Goal: Information Seeking & Learning: Learn about a topic

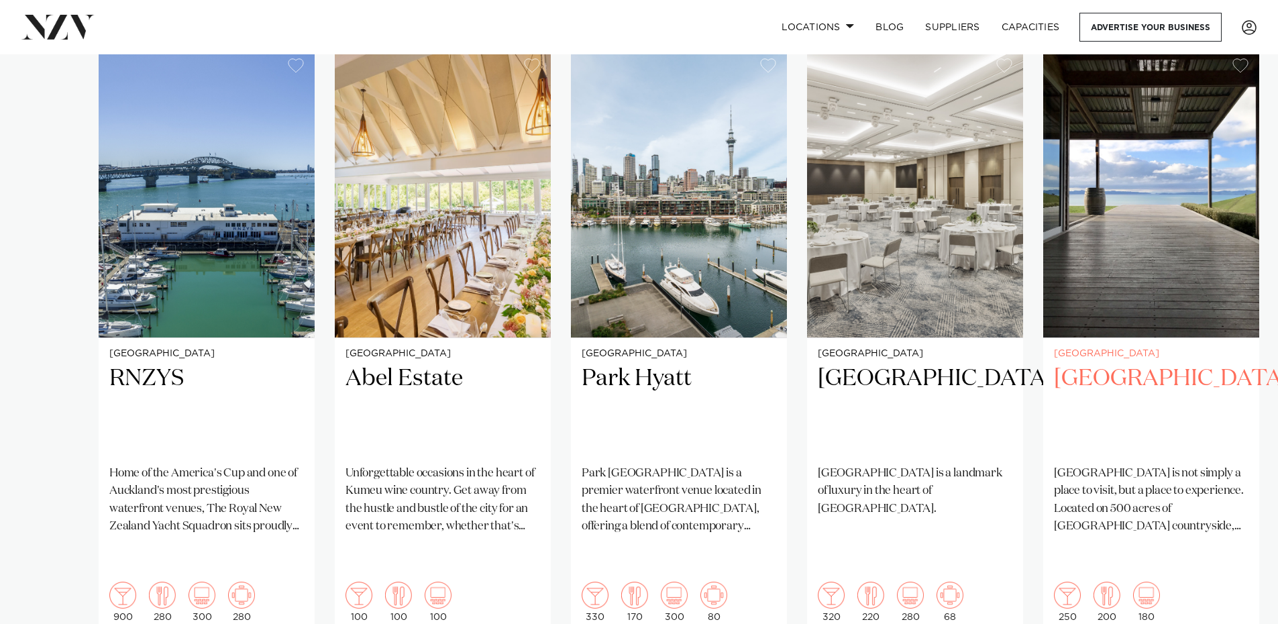
scroll to position [1006, 0]
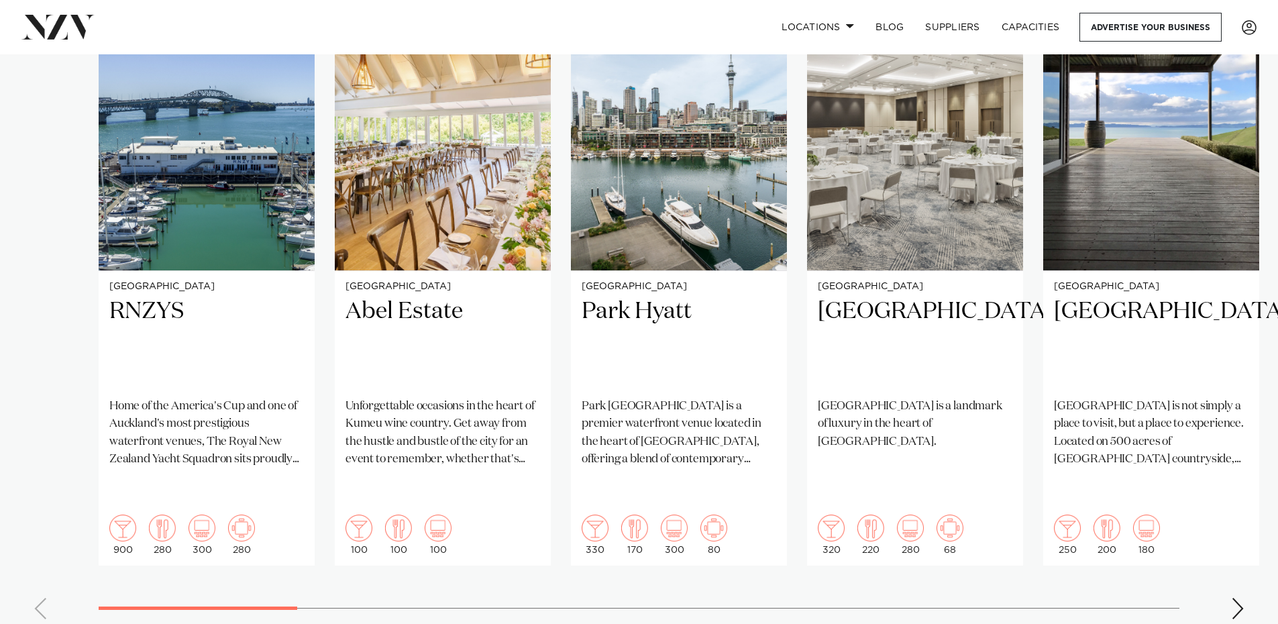
click at [1238, 598] on div "Next slide" at bounding box center [1237, 608] width 13 height 21
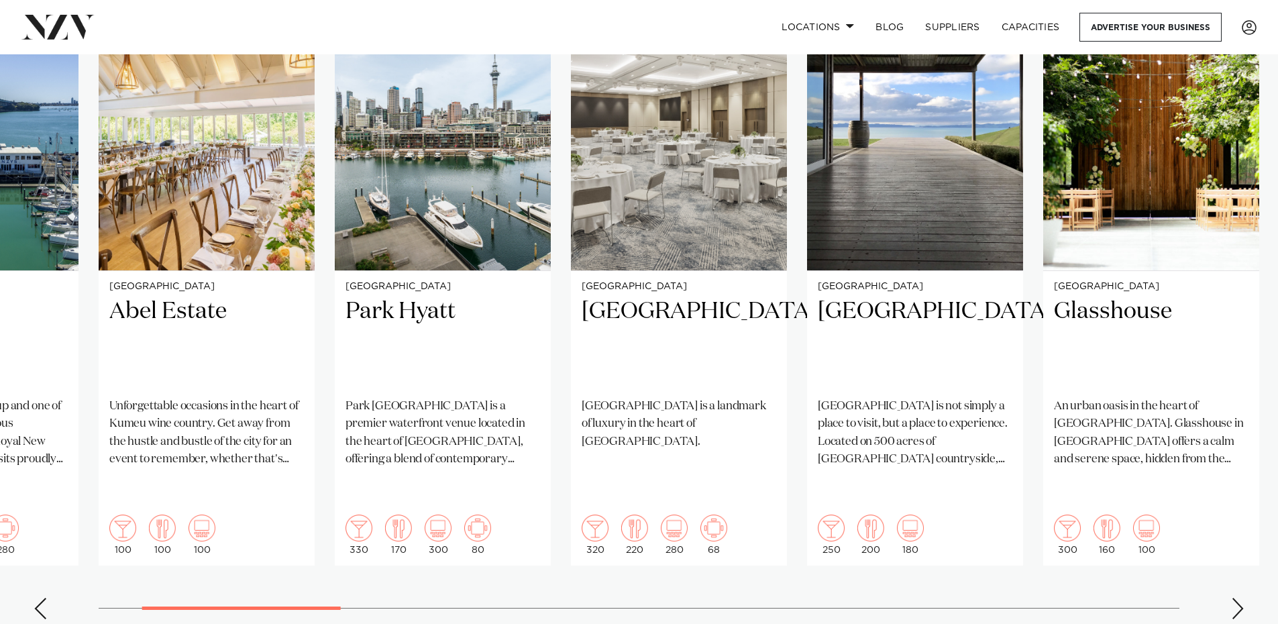
click at [1238, 598] on div "Next slide" at bounding box center [1237, 608] width 13 height 21
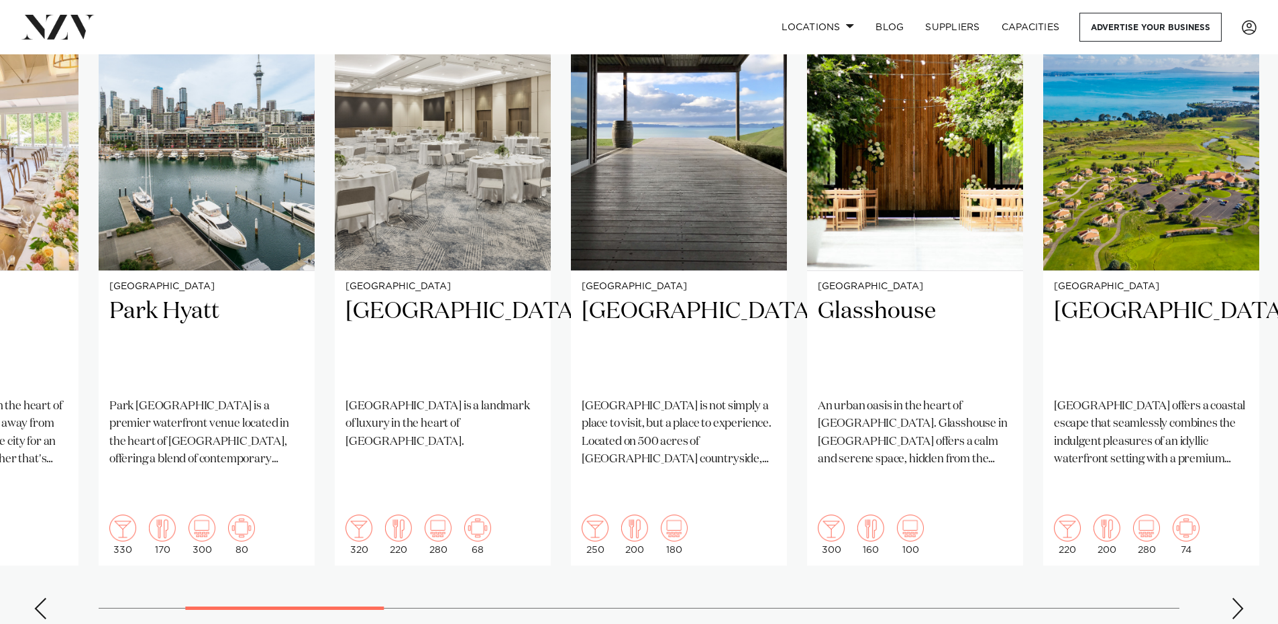
click at [1238, 598] on div "Next slide" at bounding box center [1237, 608] width 13 height 21
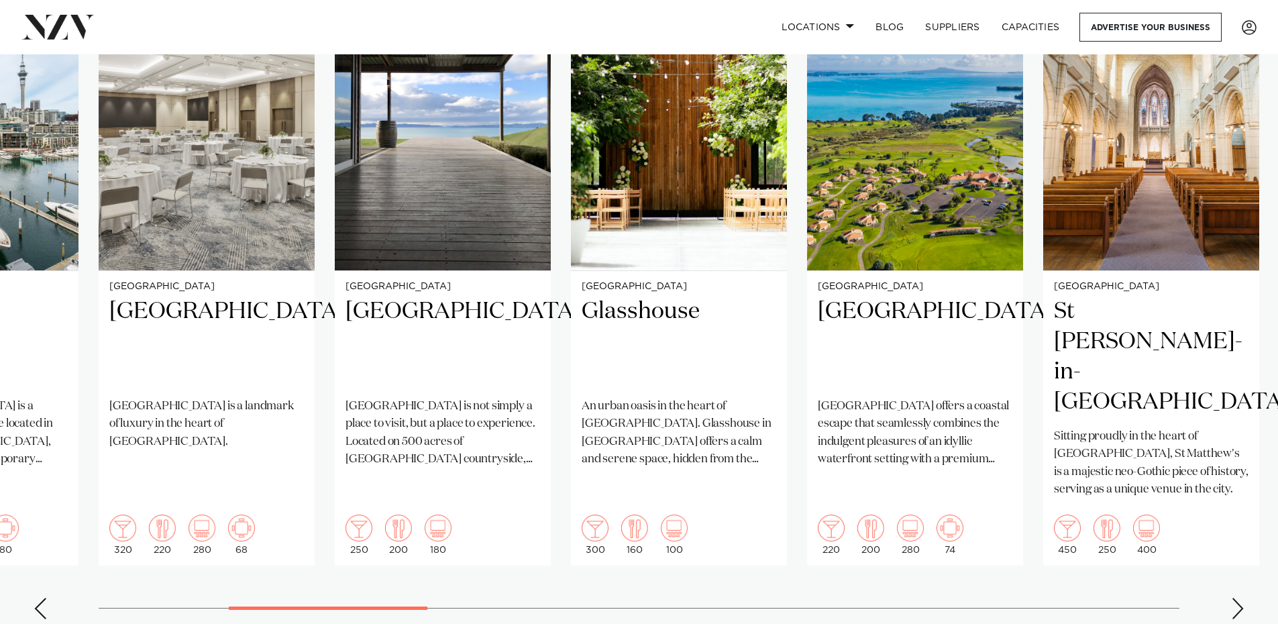
click at [1243, 598] on div "Next slide" at bounding box center [1237, 608] width 13 height 21
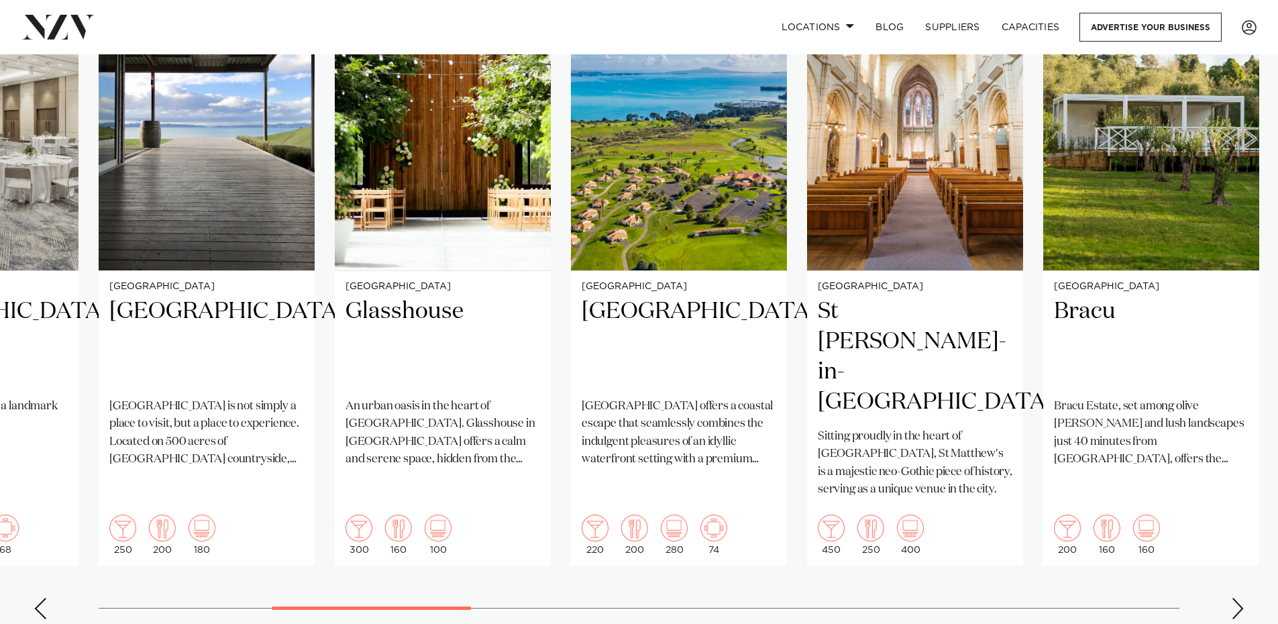
click at [1243, 598] on div "Next slide" at bounding box center [1237, 608] width 13 height 21
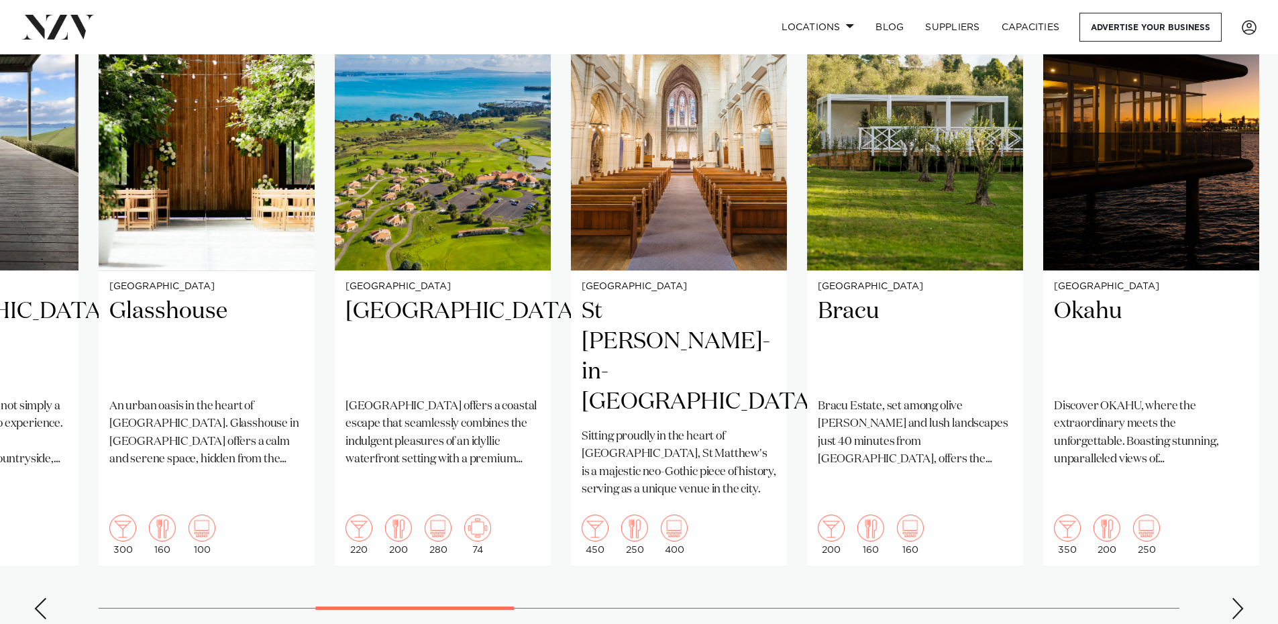
click at [1243, 598] on div "Next slide" at bounding box center [1237, 608] width 13 height 21
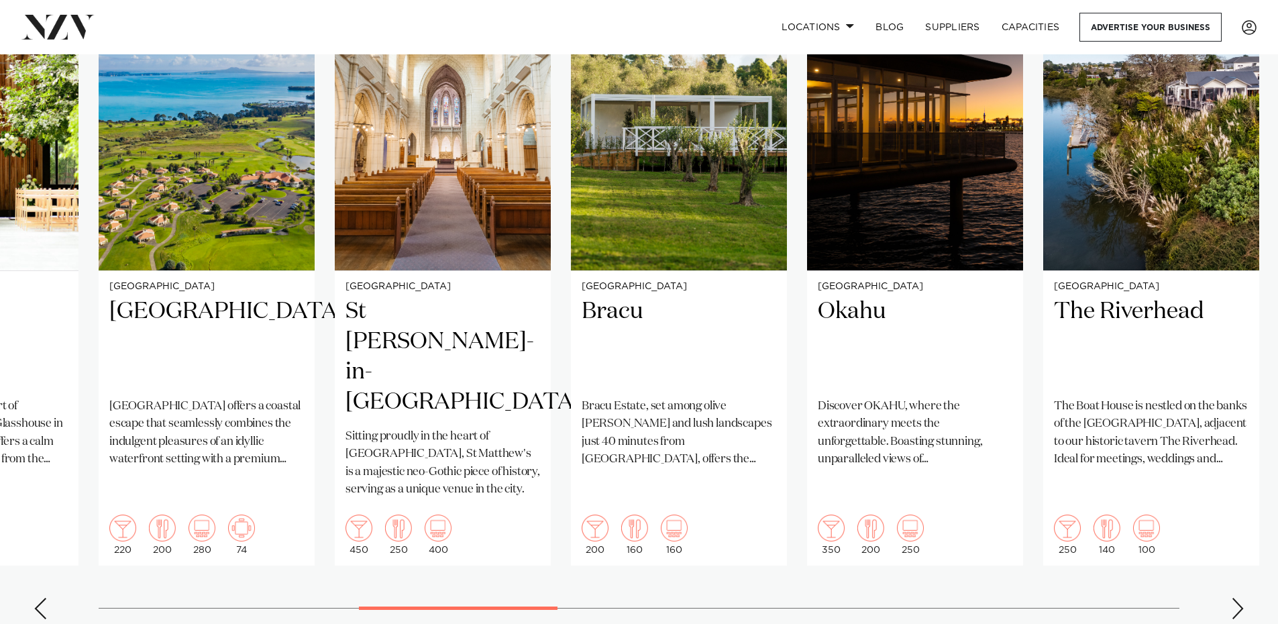
click at [1243, 598] on div "Next slide" at bounding box center [1237, 608] width 13 height 21
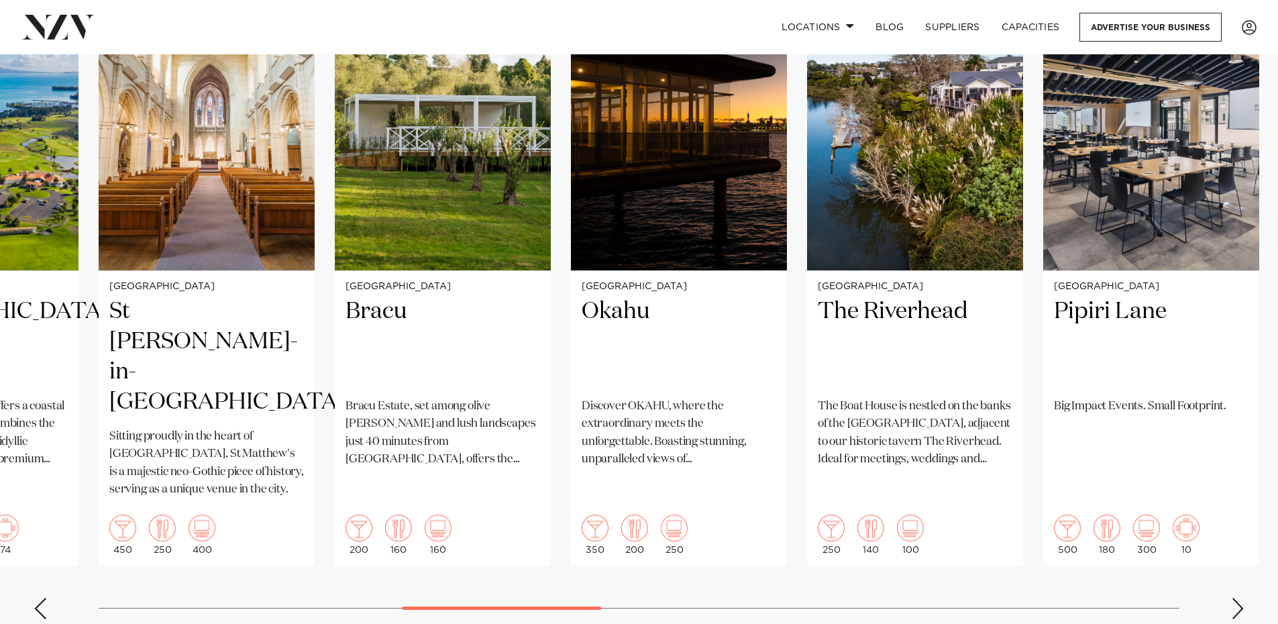
scroll to position [939, 0]
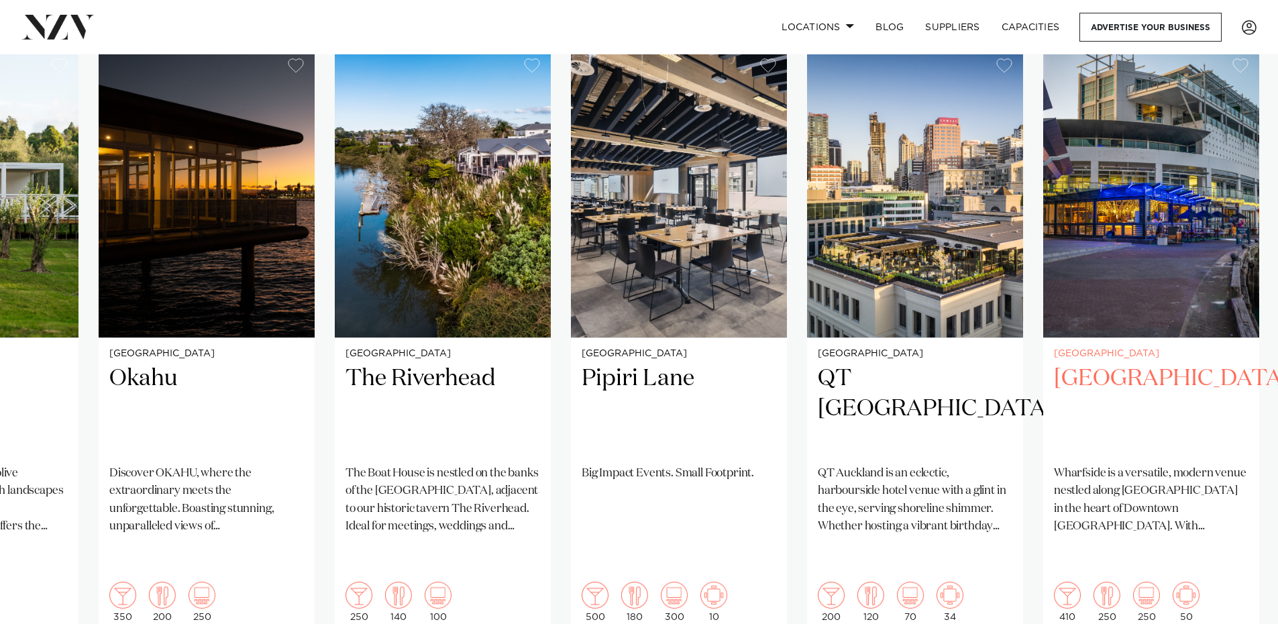
scroll to position [1006, 0]
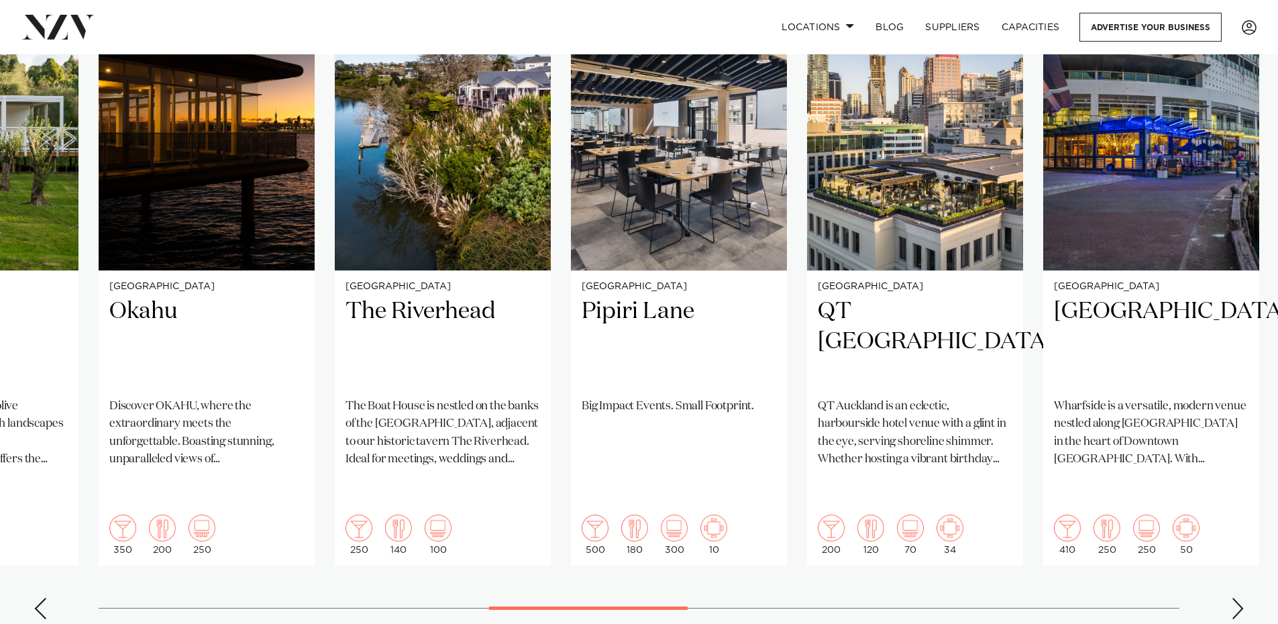
click at [1232, 598] on div "Next slide" at bounding box center [1237, 608] width 13 height 21
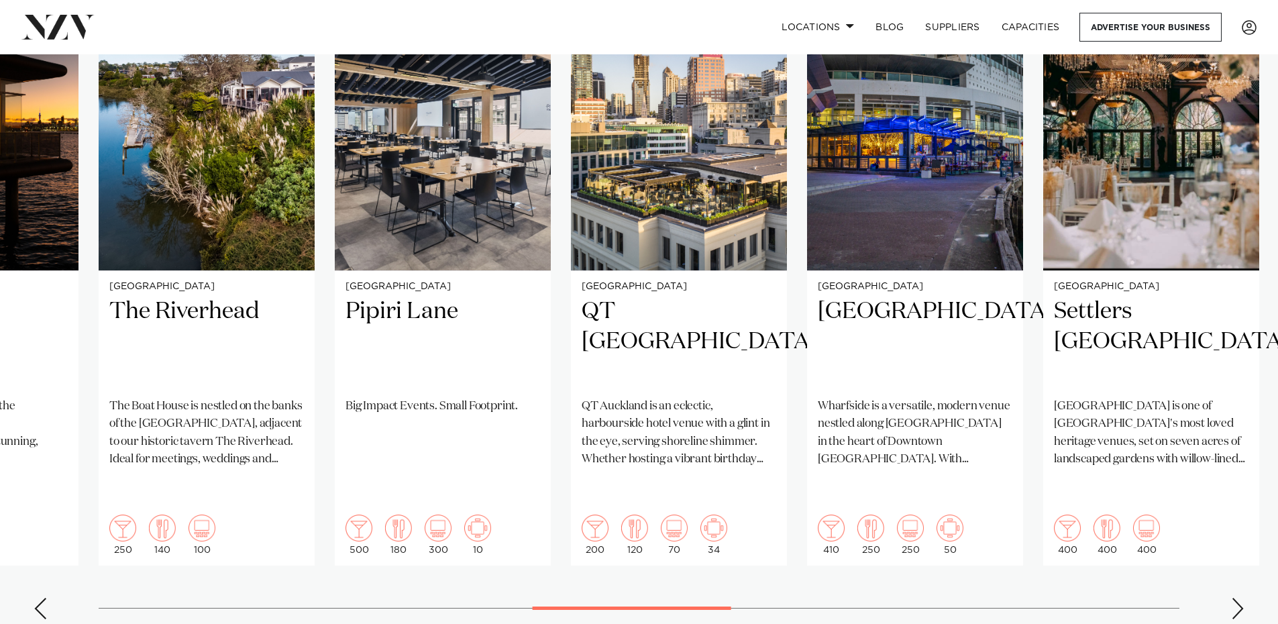
click at [1238, 598] on div "Next slide" at bounding box center [1237, 608] width 13 height 21
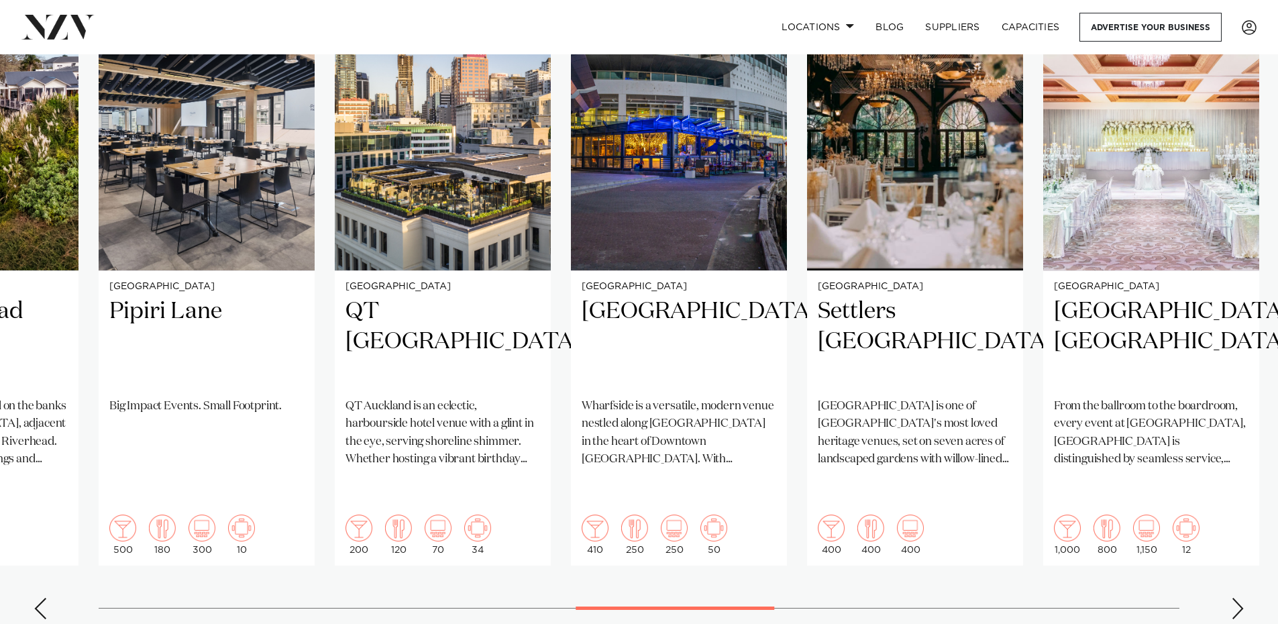
click at [1238, 598] on div "Next slide" at bounding box center [1237, 608] width 13 height 21
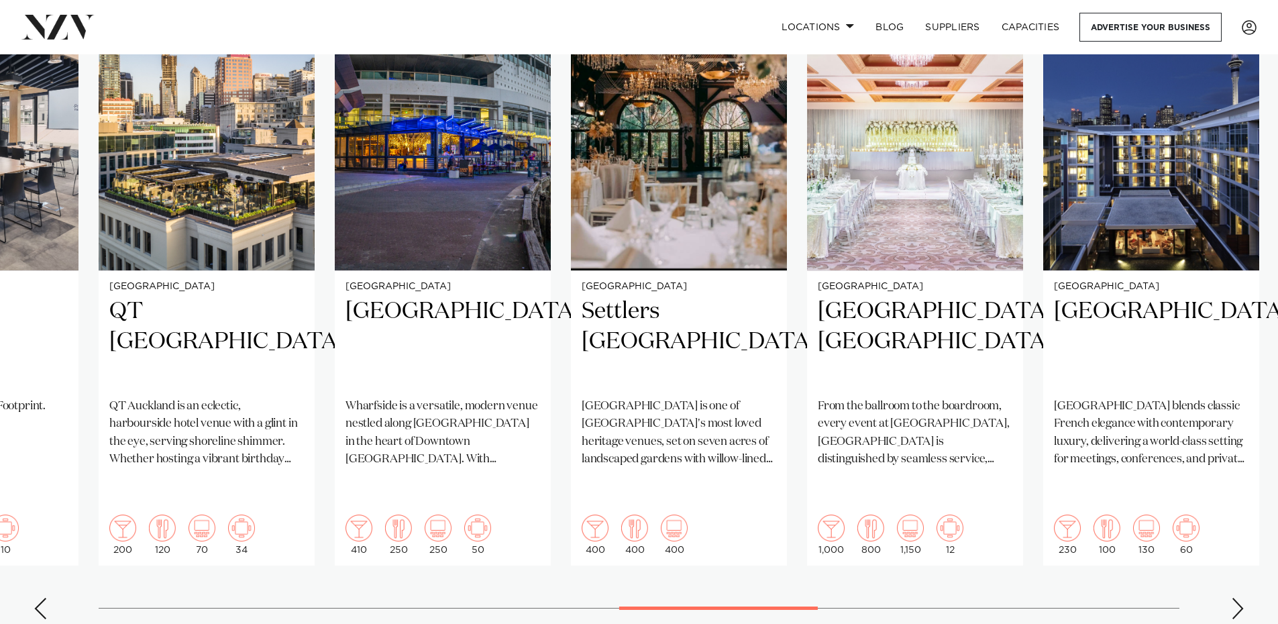
click at [1238, 598] on div "Next slide" at bounding box center [1237, 608] width 13 height 21
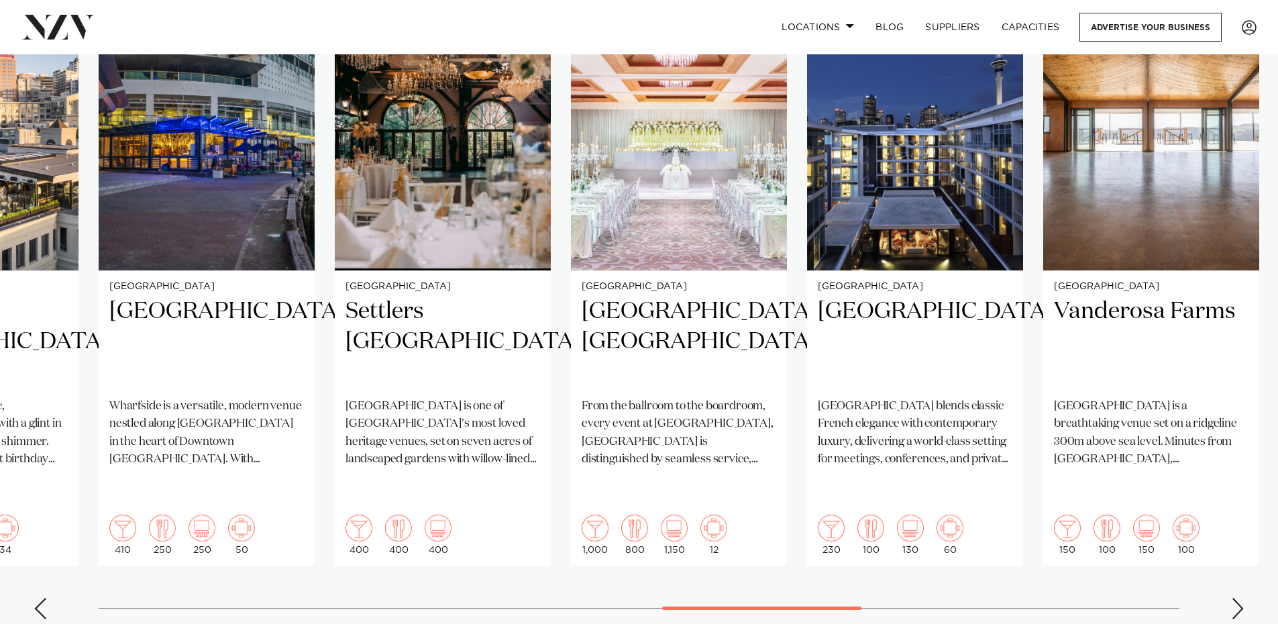
click at [1238, 598] on div "Next slide" at bounding box center [1237, 608] width 13 height 21
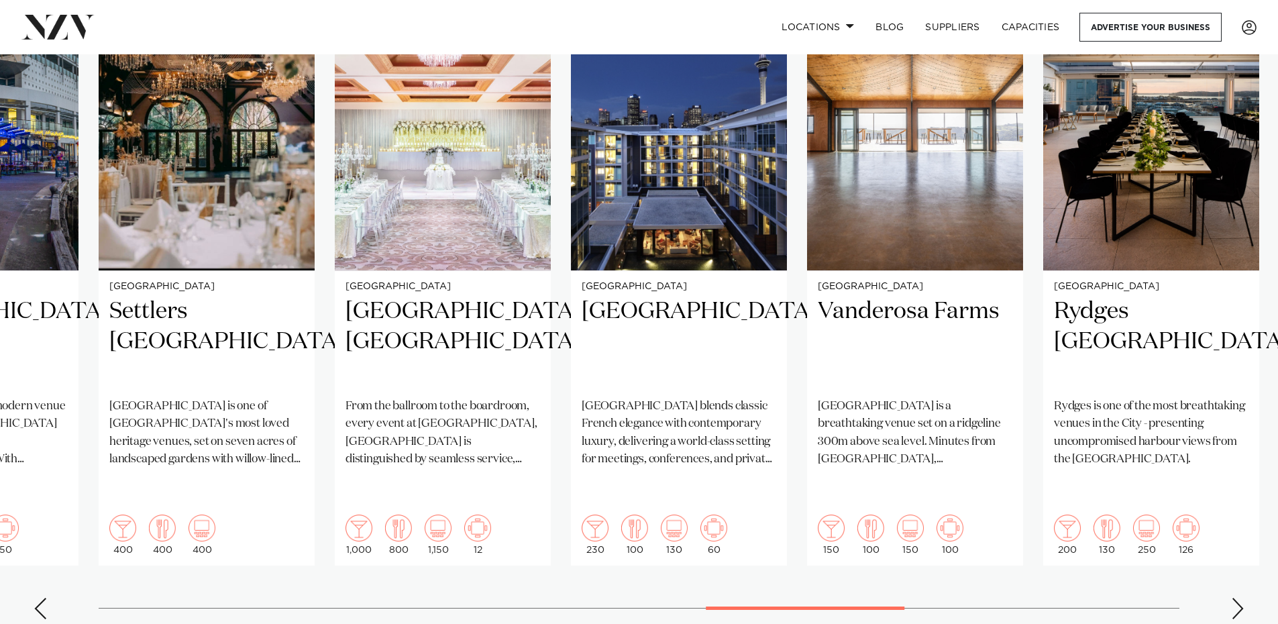
click at [1238, 598] on div "Next slide" at bounding box center [1237, 608] width 13 height 21
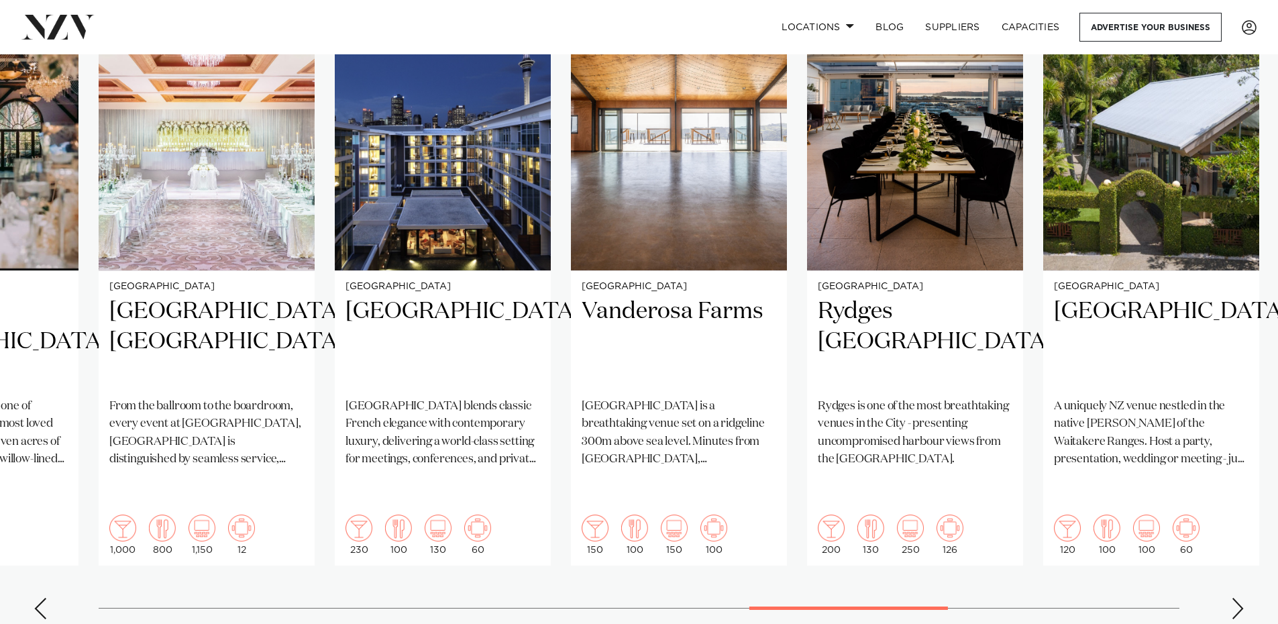
click at [1238, 598] on div "Next slide" at bounding box center [1237, 608] width 13 height 21
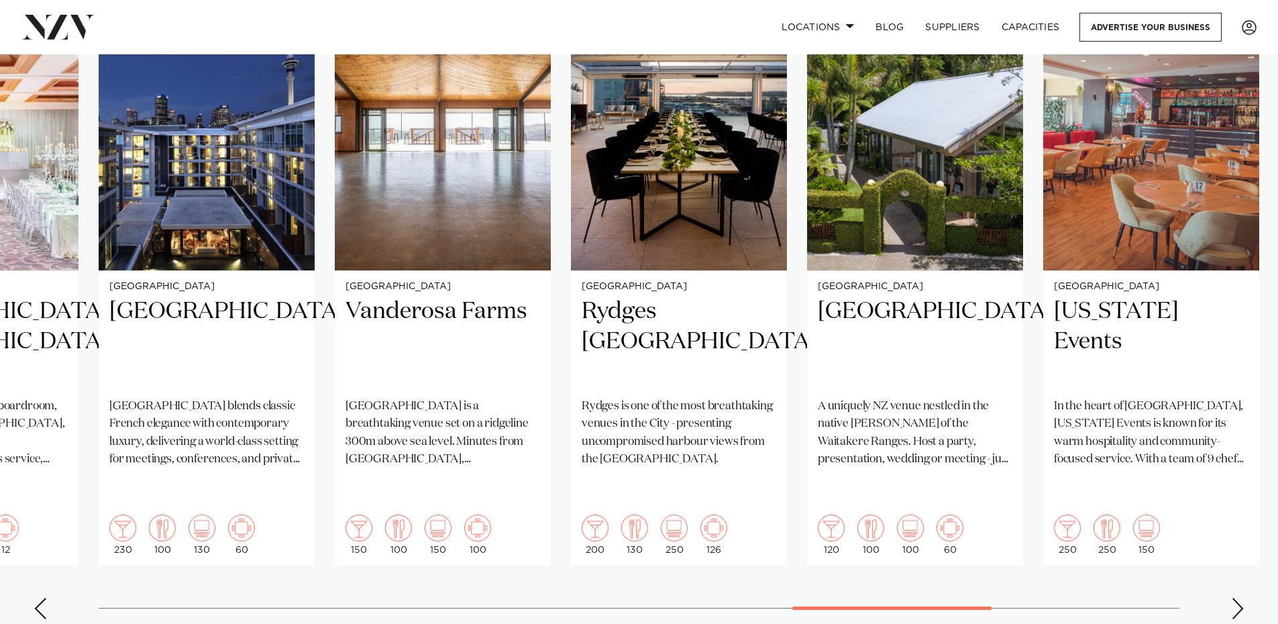
click at [1238, 598] on div "Next slide" at bounding box center [1237, 608] width 13 height 21
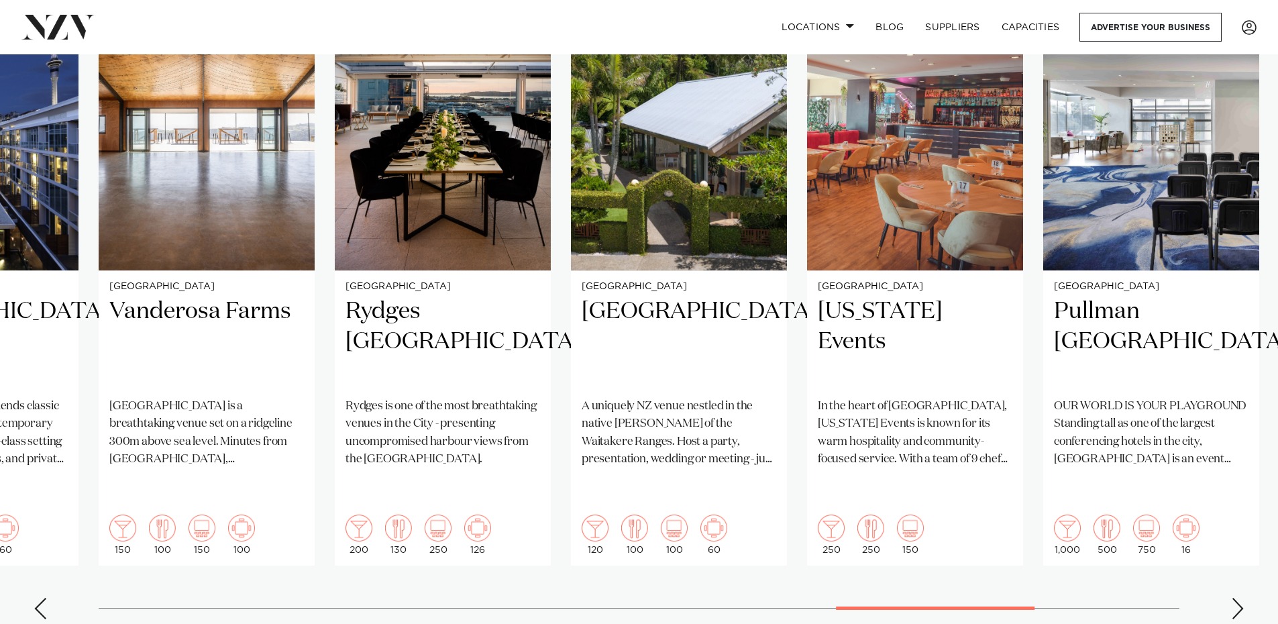
click at [1241, 598] on div "Next slide" at bounding box center [1237, 608] width 13 height 21
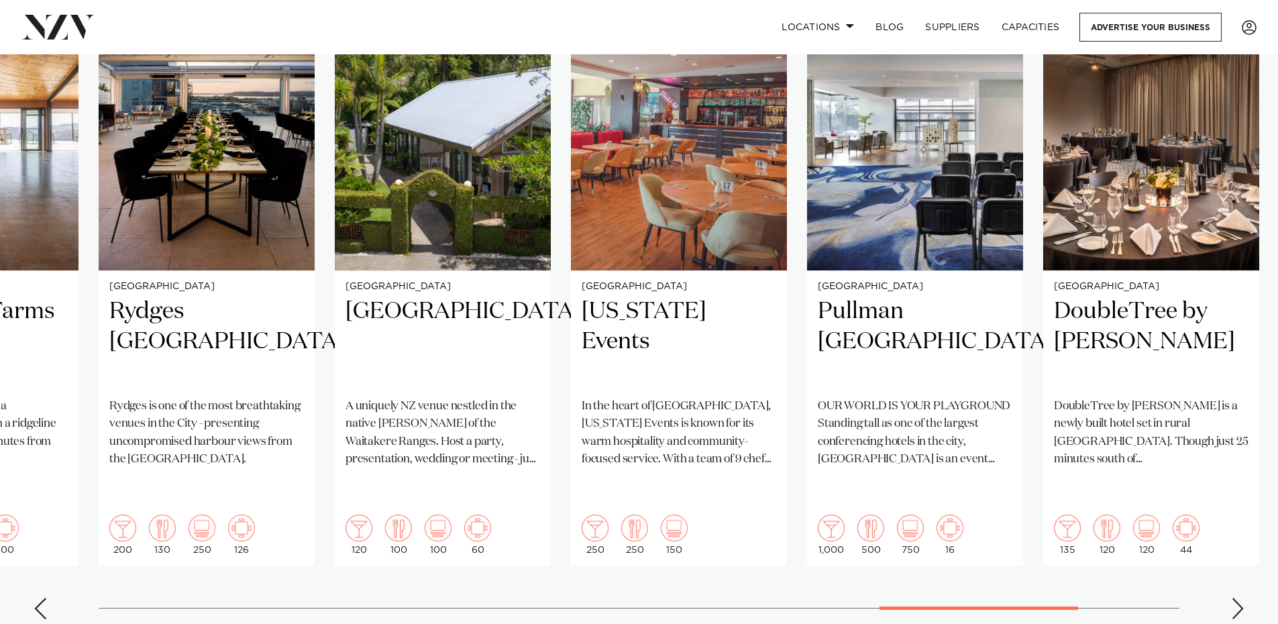
click at [1240, 598] on div "Next slide" at bounding box center [1237, 608] width 13 height 21
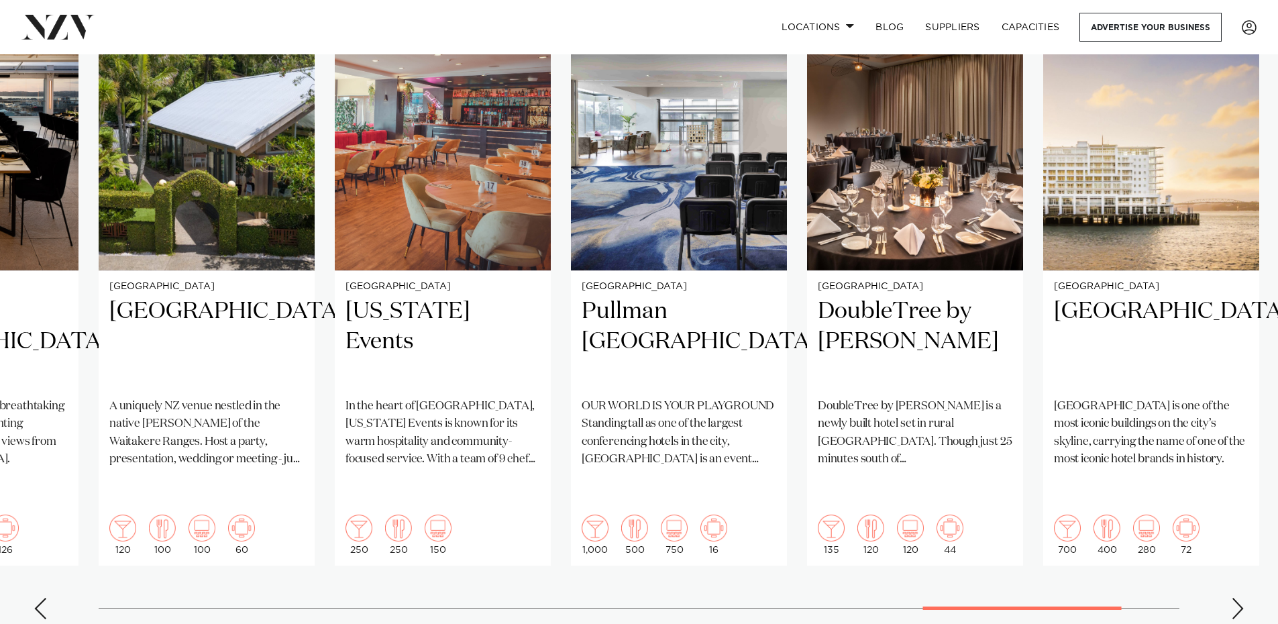
click at [1240, 598] on div "Next slide" at bounding box center [1237, 608] width 13 height 21
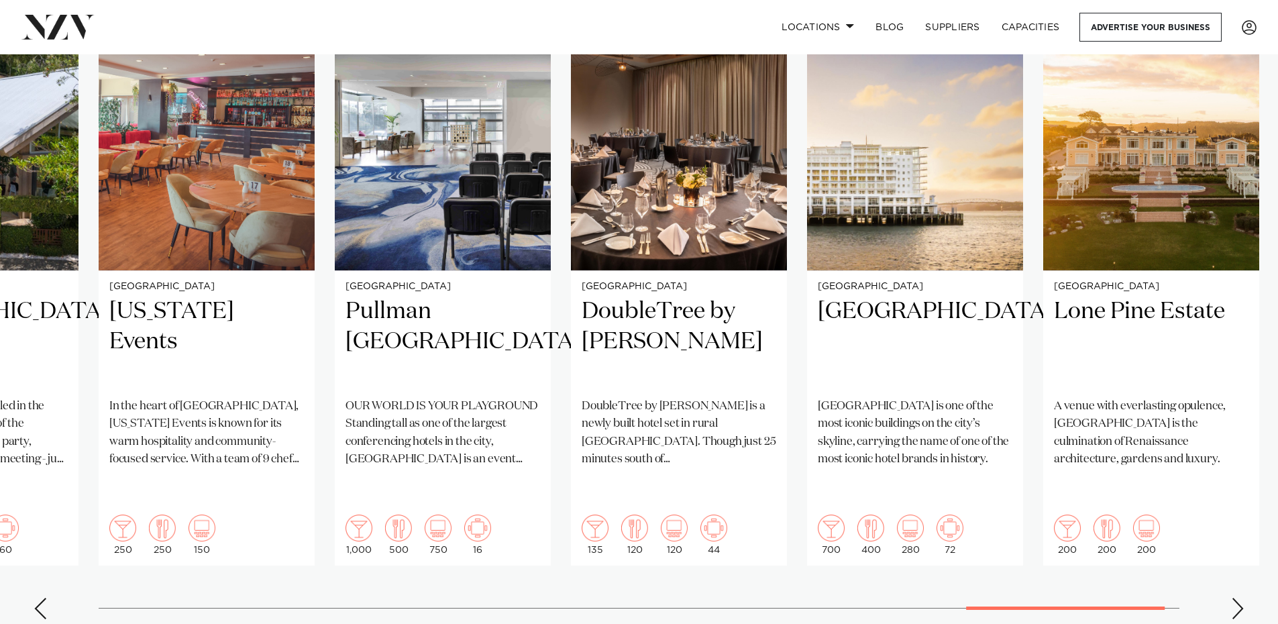
click at [1240, 598] on div "Next slide" at bounding box center [1237, 608] width 13 height 21
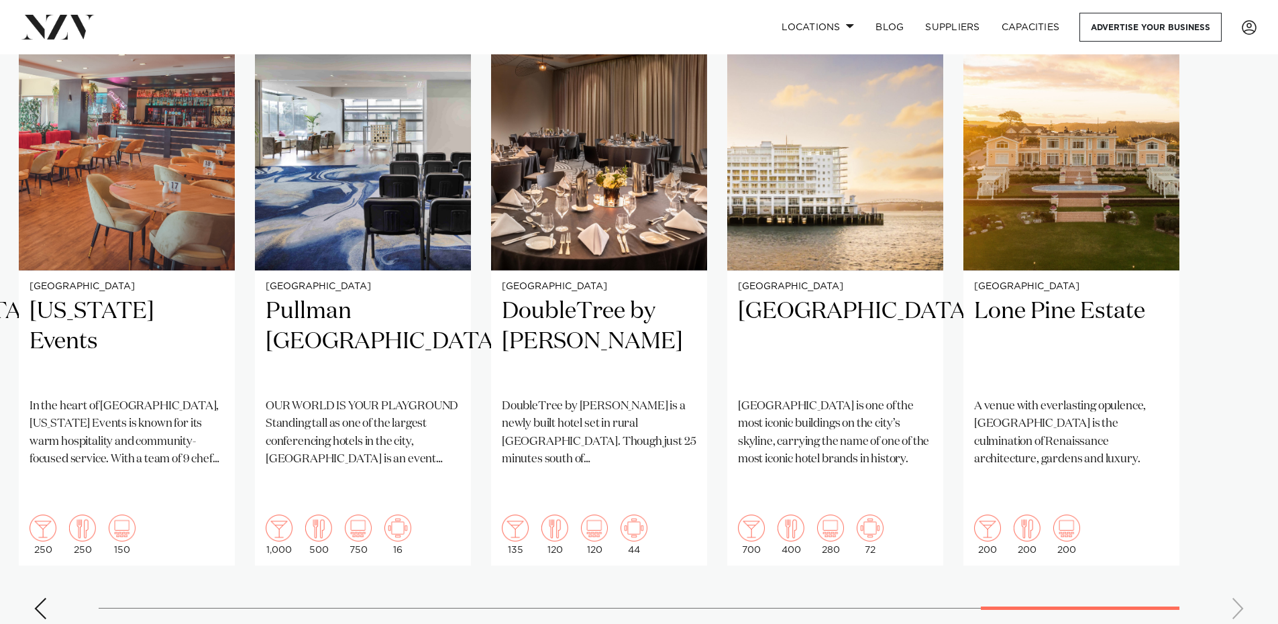
click at [1240, 566] on swiper-container "Auckland RNZYS Home of the America's Cup and one of Auckland's most prestigious…" at bounding box center [639, 305] width 1278 height 649
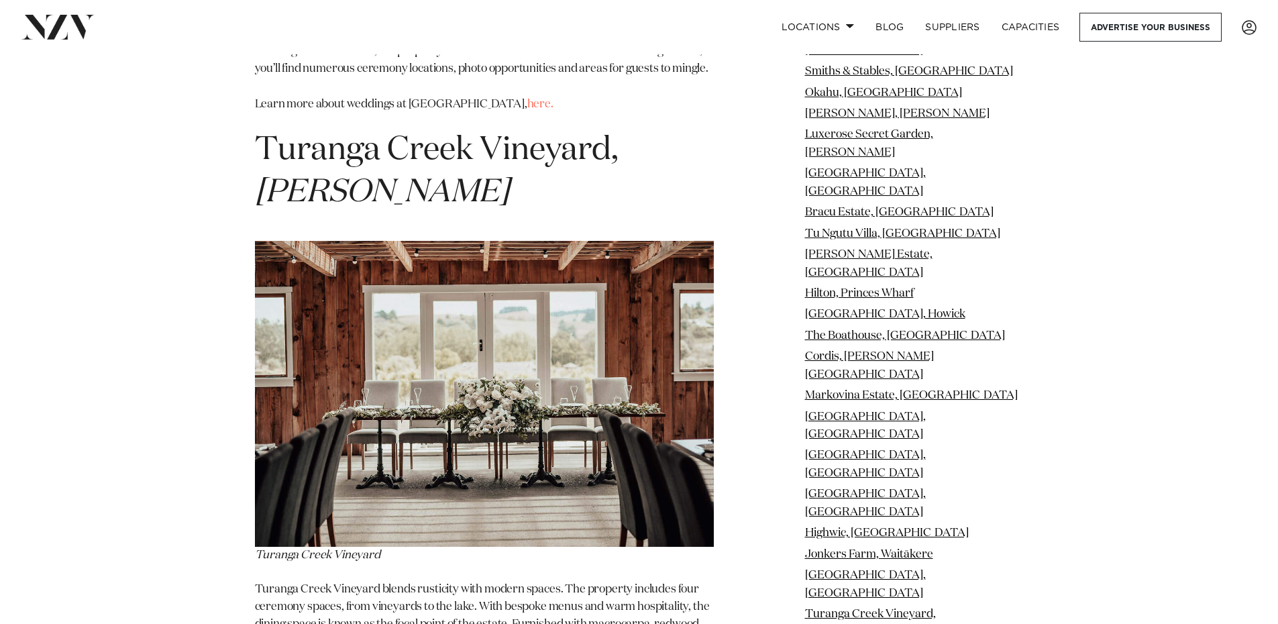
scroll to position [23009, 0]
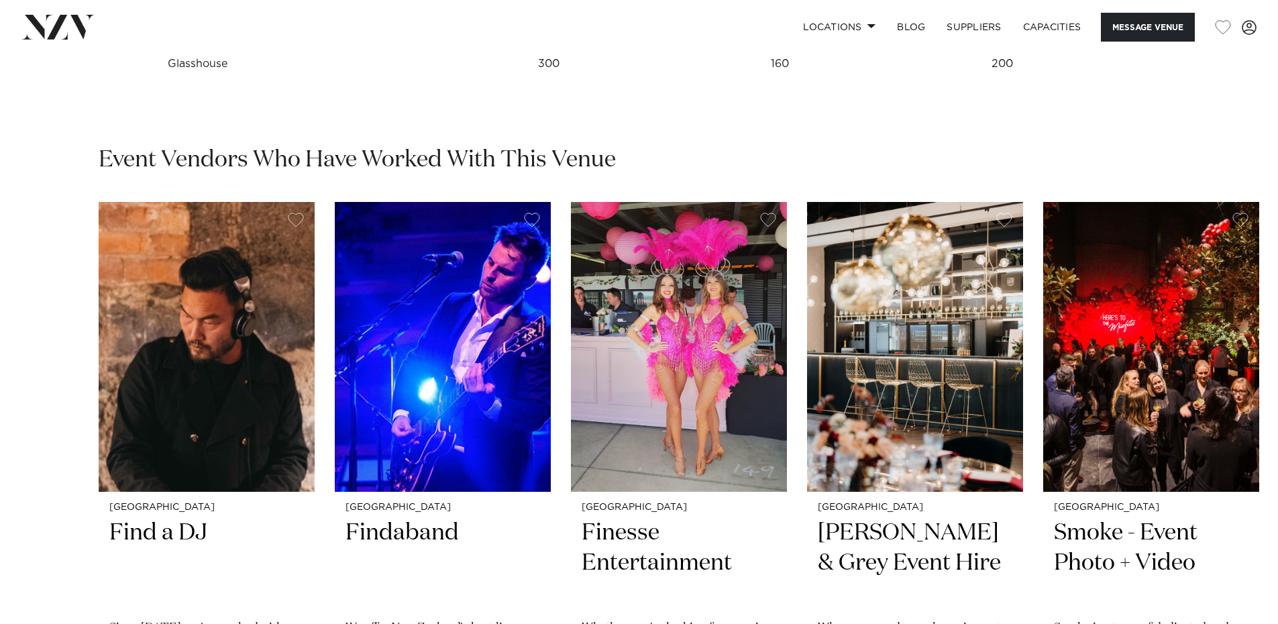
scroll to position [2147, 0]
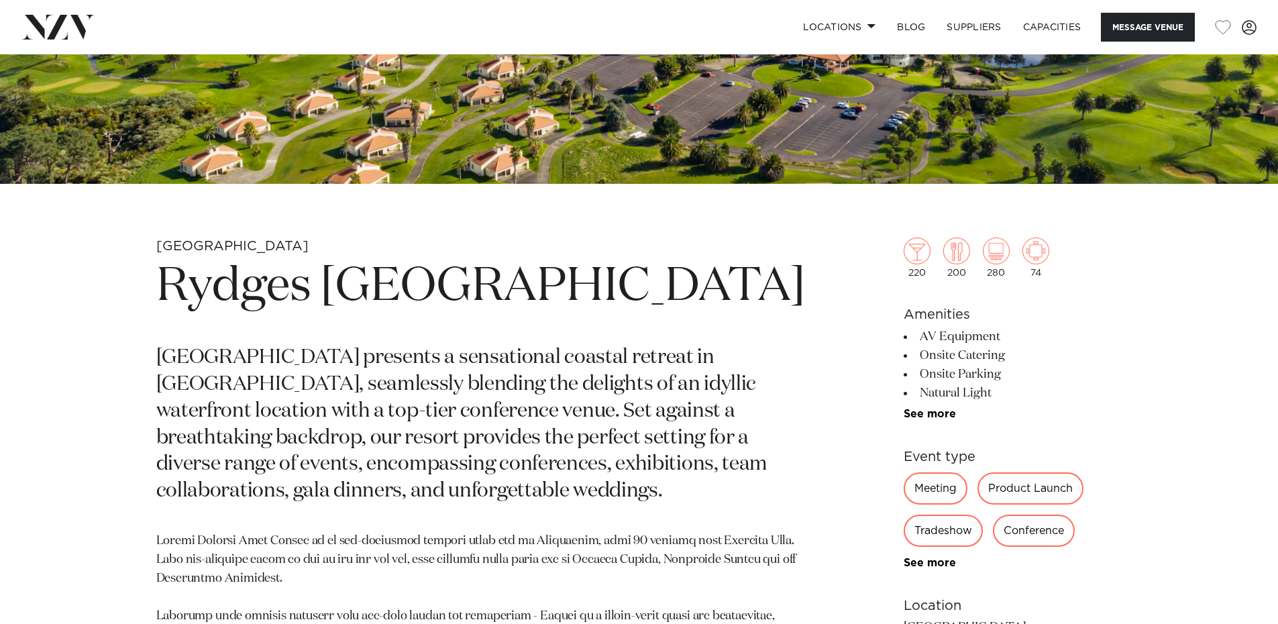
scroll to position [1006, 0]
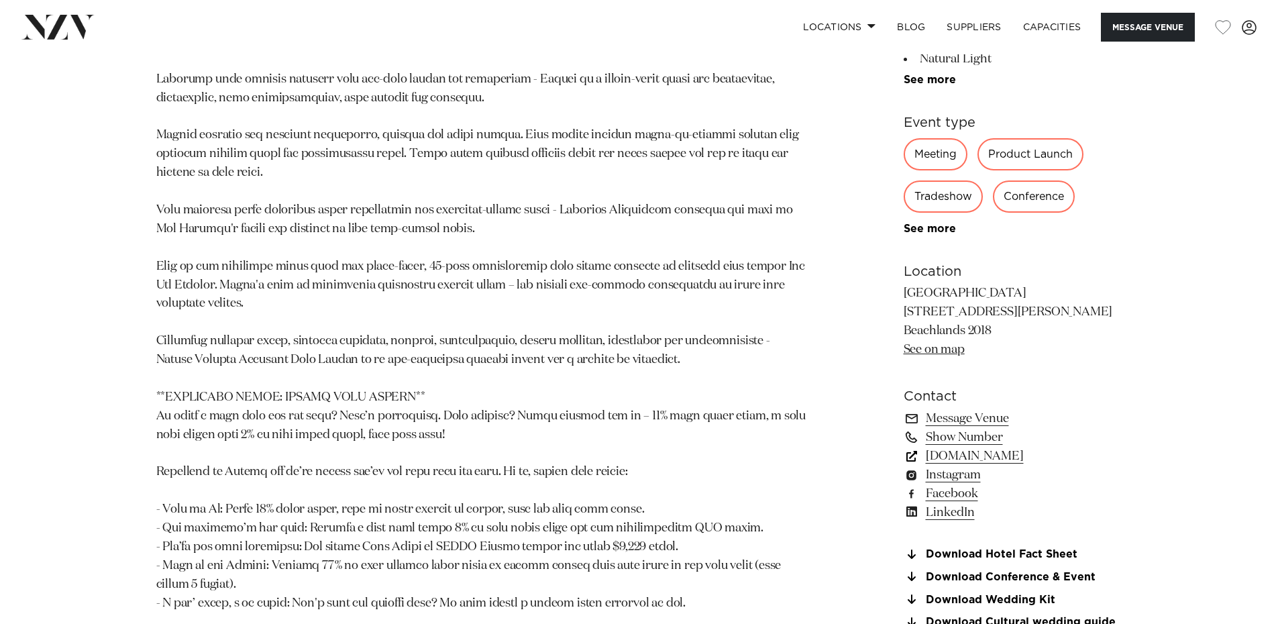
click at [965, 465] on link "www.rydges.com" at bounding box center [1013, 455] width 219 height 19
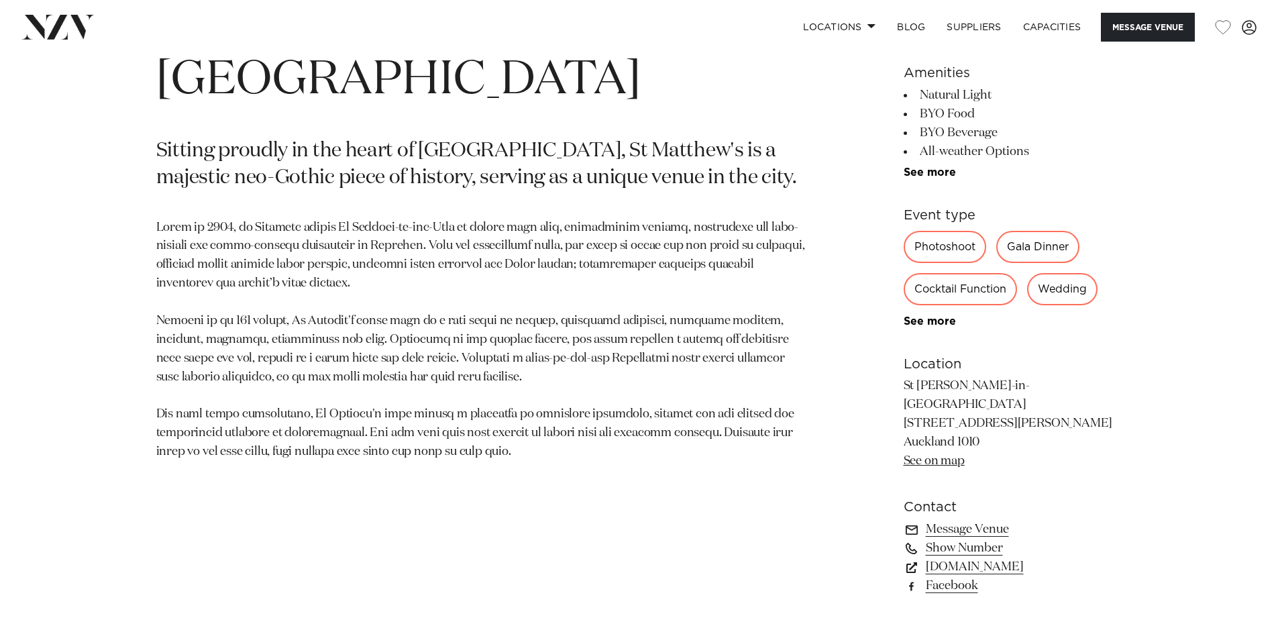
scroll to position [872, 0]
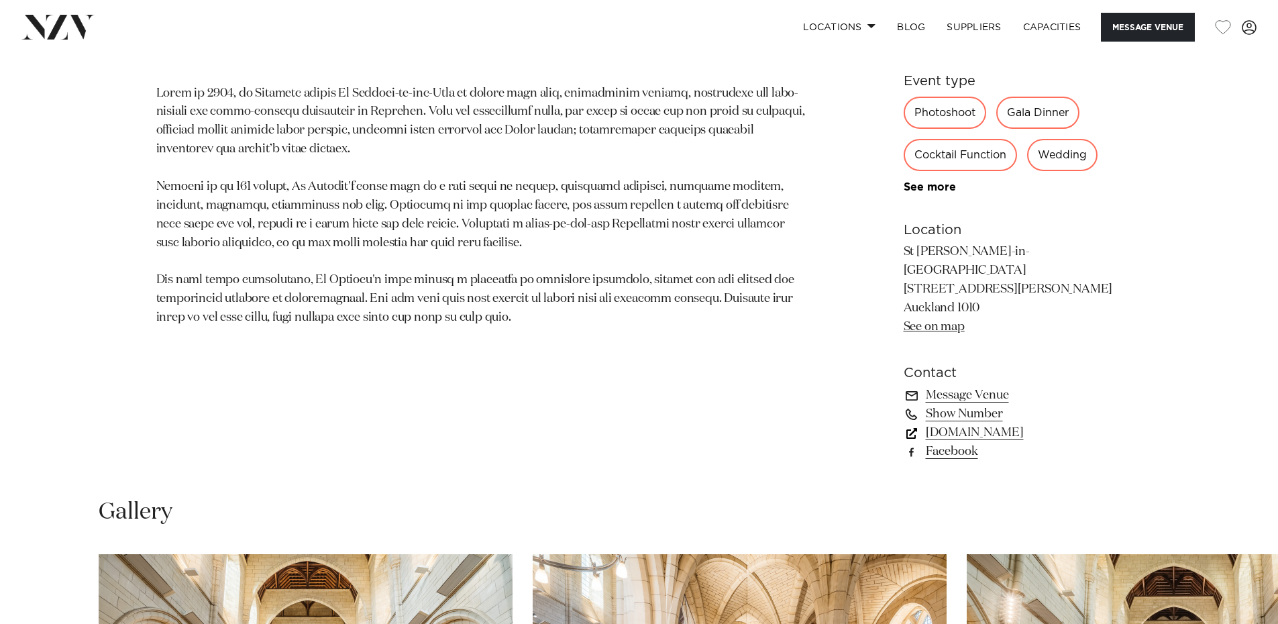
click at [1001, 423] on link "www.stmatthews.nz" at bounding box center [1013, 432] width 219 height 19
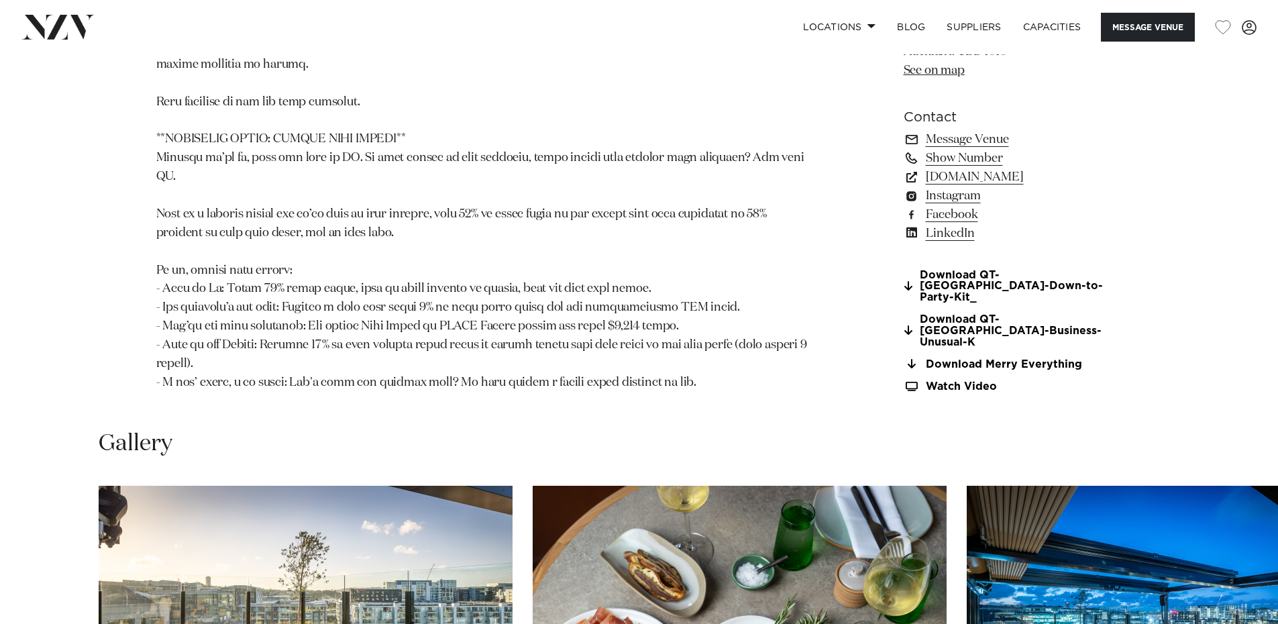
scroll to position [1610, 0]
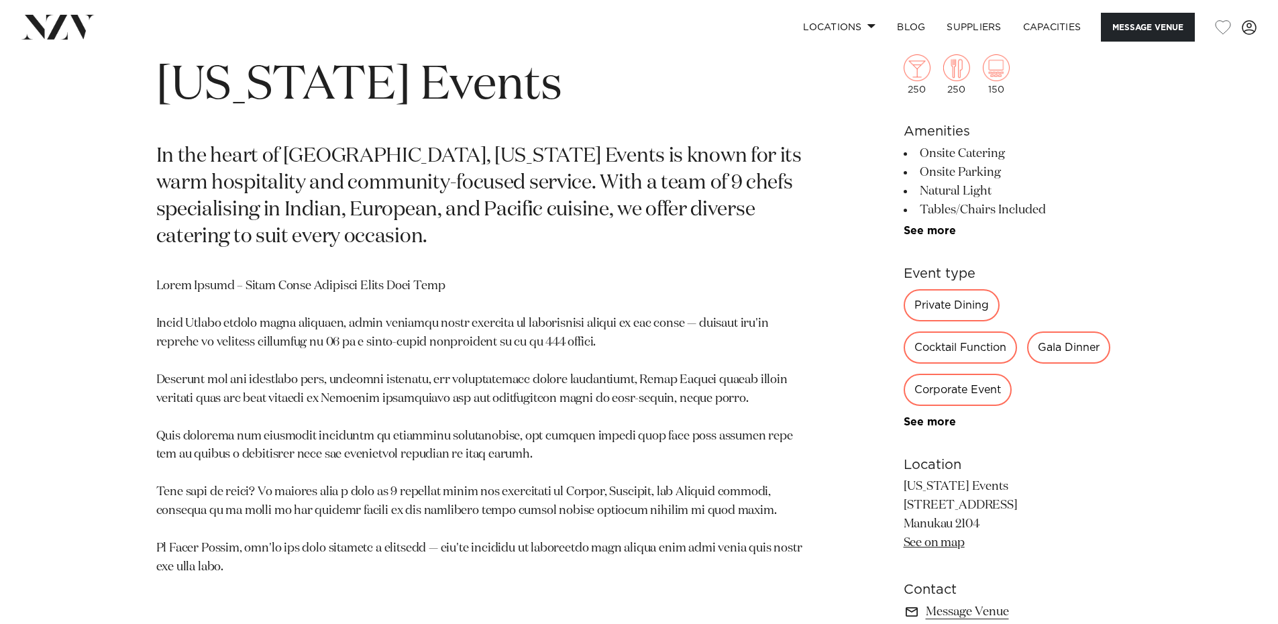
scroll to position [939, 0]
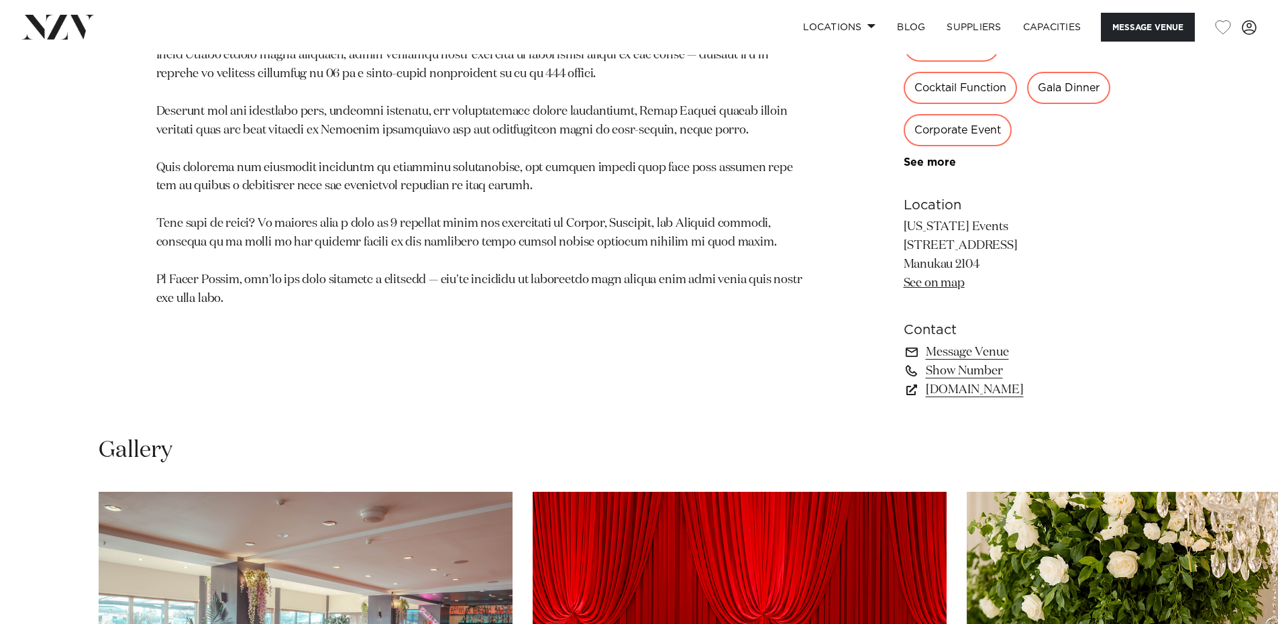
drag, startPoint x: 904, startPoint y: 246, endPoint x: 1020, endPoint y: 260, distance: 116.8
click at [1020, 260] on p "[US_STATE] Events [STREET_ADDRESS] Manukau 2104 See on map" at bounding box center [1013, 255] width 219 height 75
copy p "[STREET_ADDRESS]"
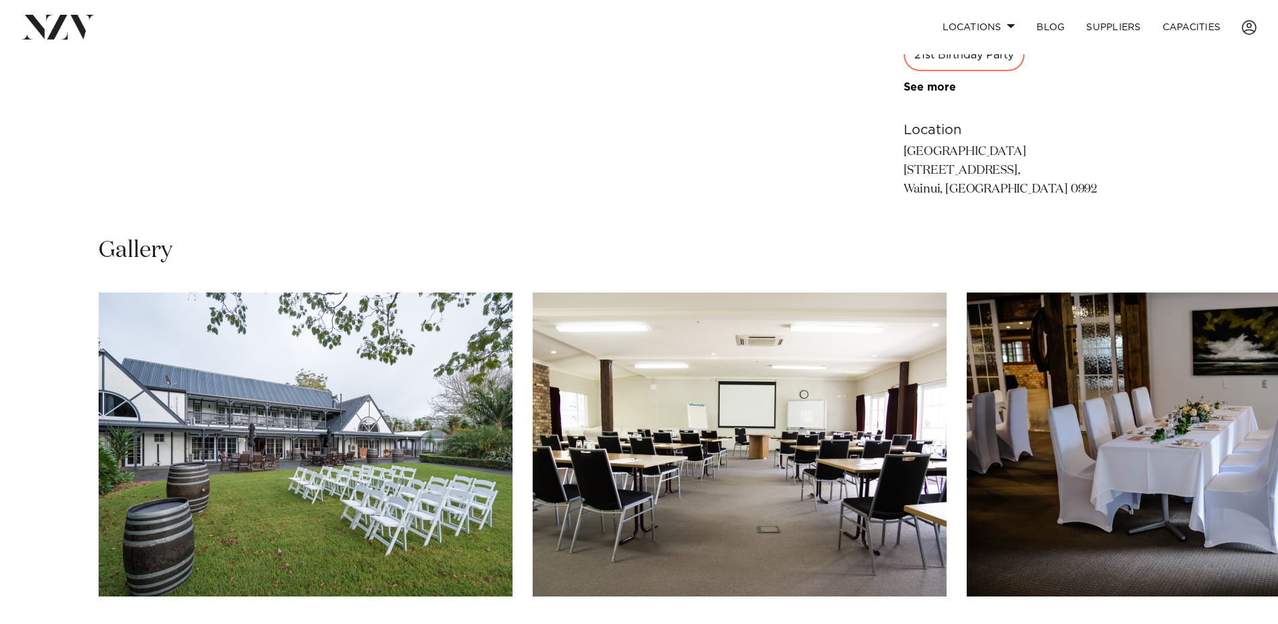
scroll to position [939, 0]
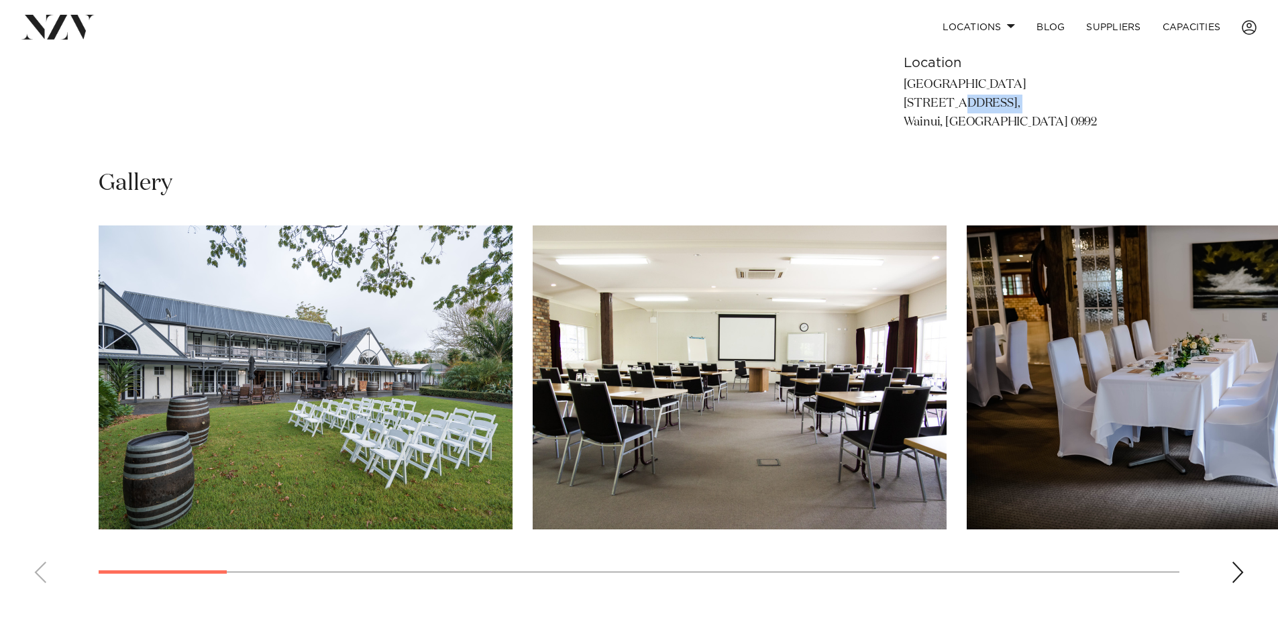
drag, startPoint x: 900, startPoint y: 83, endPoint x: 898, endPoint y: 91, distance: 7.6
click at [1002, 83] on p "[GEOGRAPHIC_DATA] [STREET_ADDRESS], [GEOGRAPHIC_DATA], [GEOGRAPHIC_DATA] 0992" at bounding box center [1013, 104] width 219 height 56
drag, startPoint x: 905, startPoint y: 83, endPoint x: 1051, endPoint y: 83, distance: 146.2
click at [1053, 83] on p "[GEOGRAPHIC_DATA] [STREET_ADDRESS], [GEOGRAPHIC_DATA], [GEOGRAPHIC_DATA] 0992" at bounding box center [1013, 104] width 219 height 56
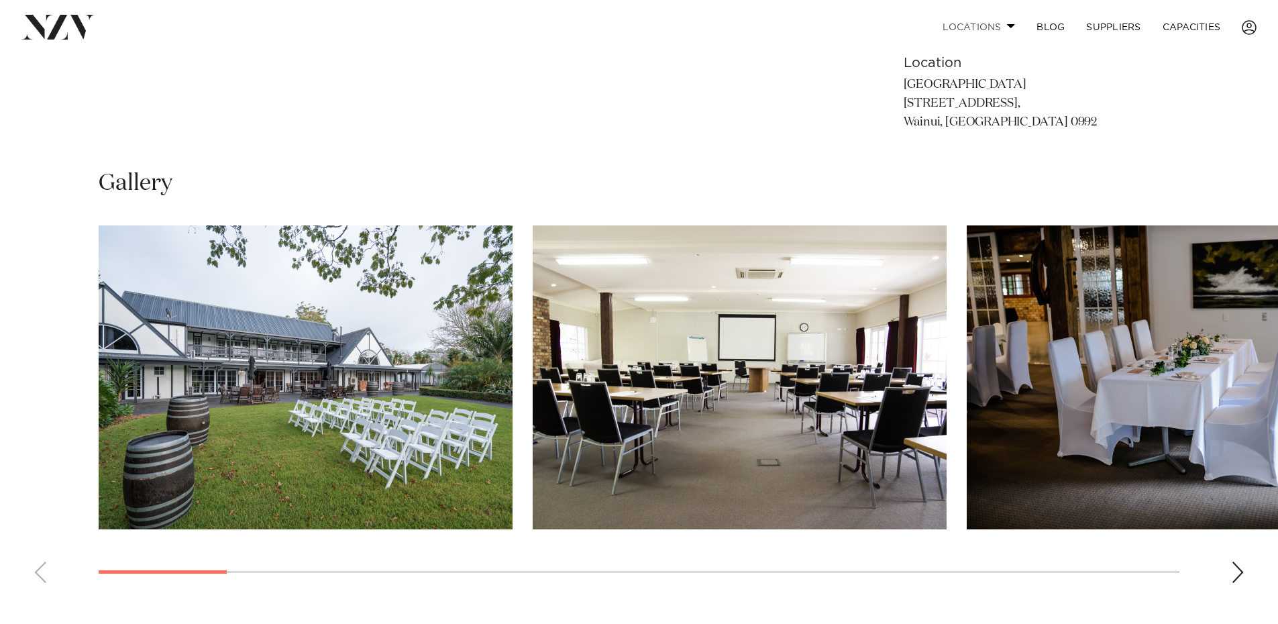
copy p "[GEOGRAPHIC_DATA]"
